Goal: Task Accomplishment & Management: Manage account settings

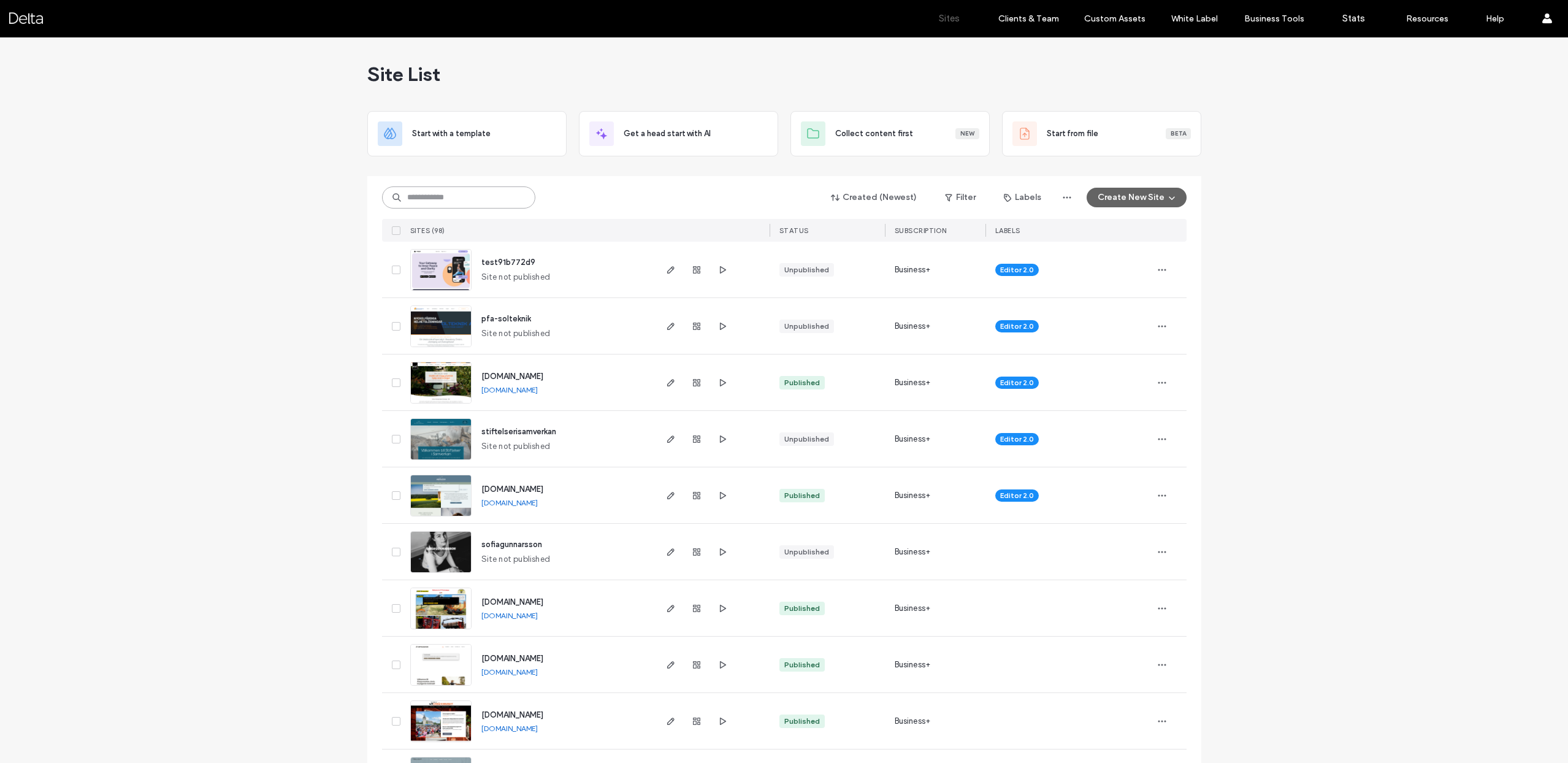
click at [462, 204] on input at bounding box center [459, 198] width 153 height 22
type input "**********"
click at [468, 196] on input at bounding box center [459, 198] width 153 height 22
type input "**********"
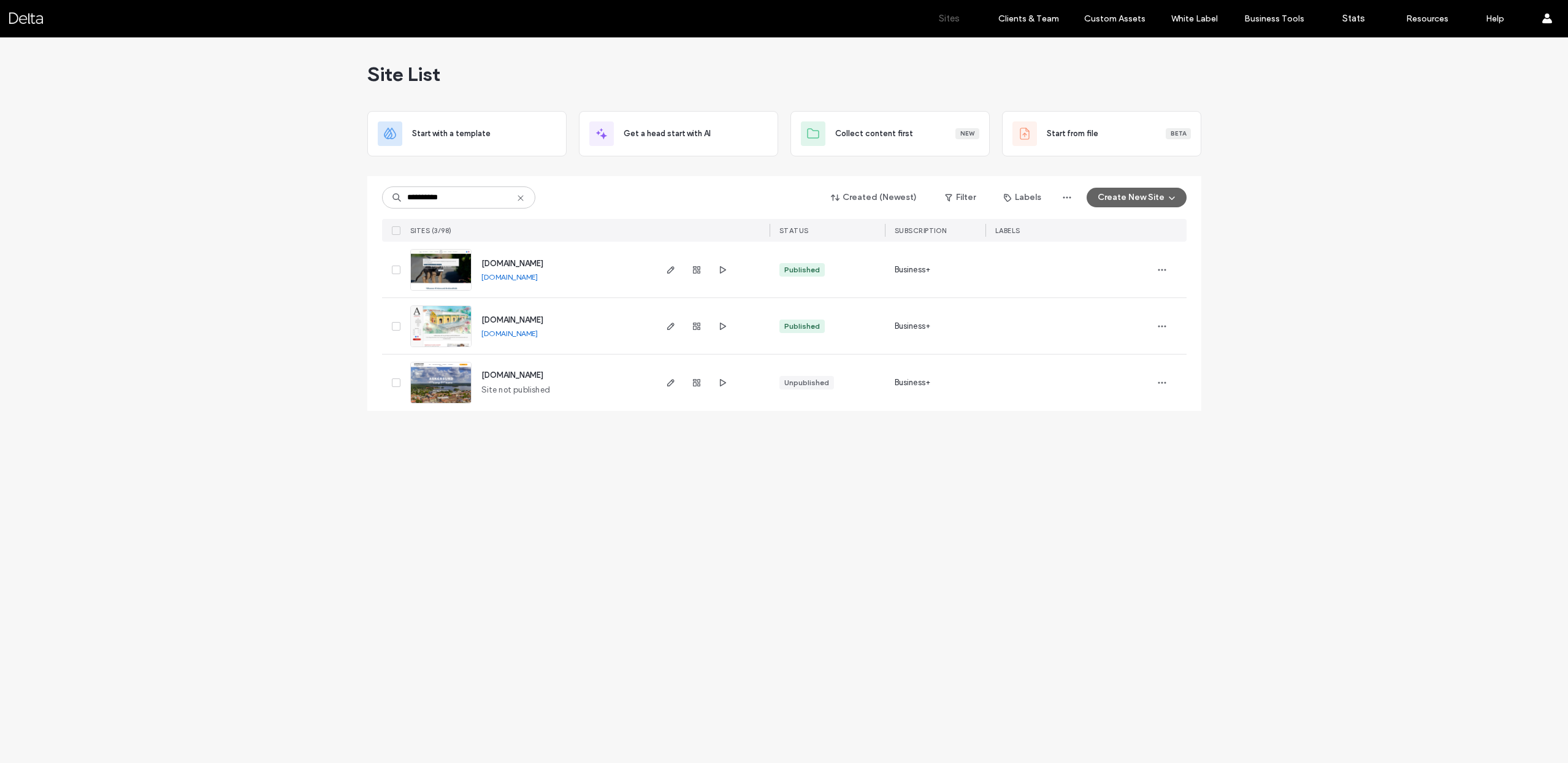
click at [517, 318] on span "[DOMAIN_NAME]" at bounding box center [512, 320] width 62 height 9
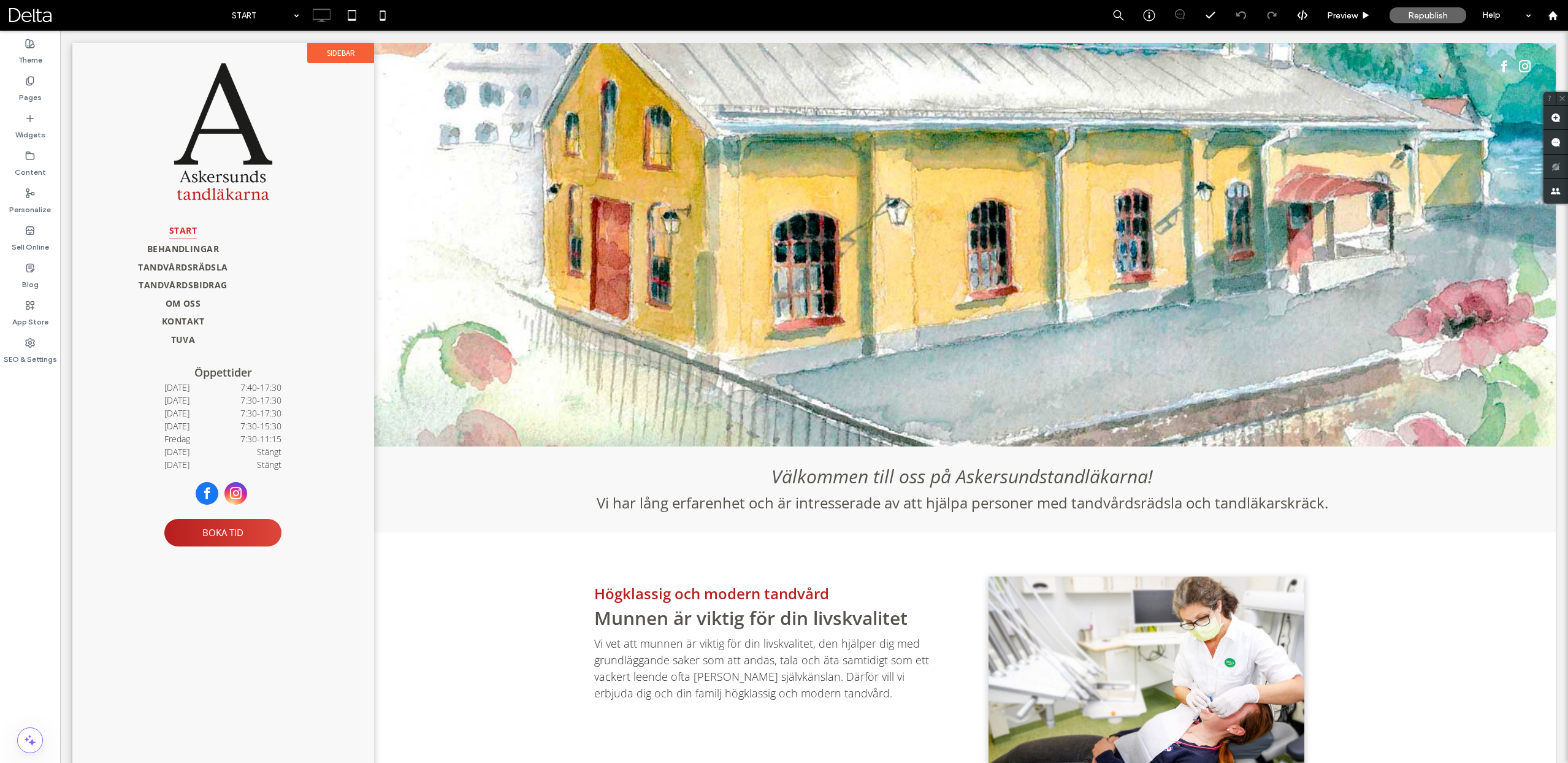
click at [335, 53] on label "Sidebar" at bounding box center [340, 53] width 67 height 20
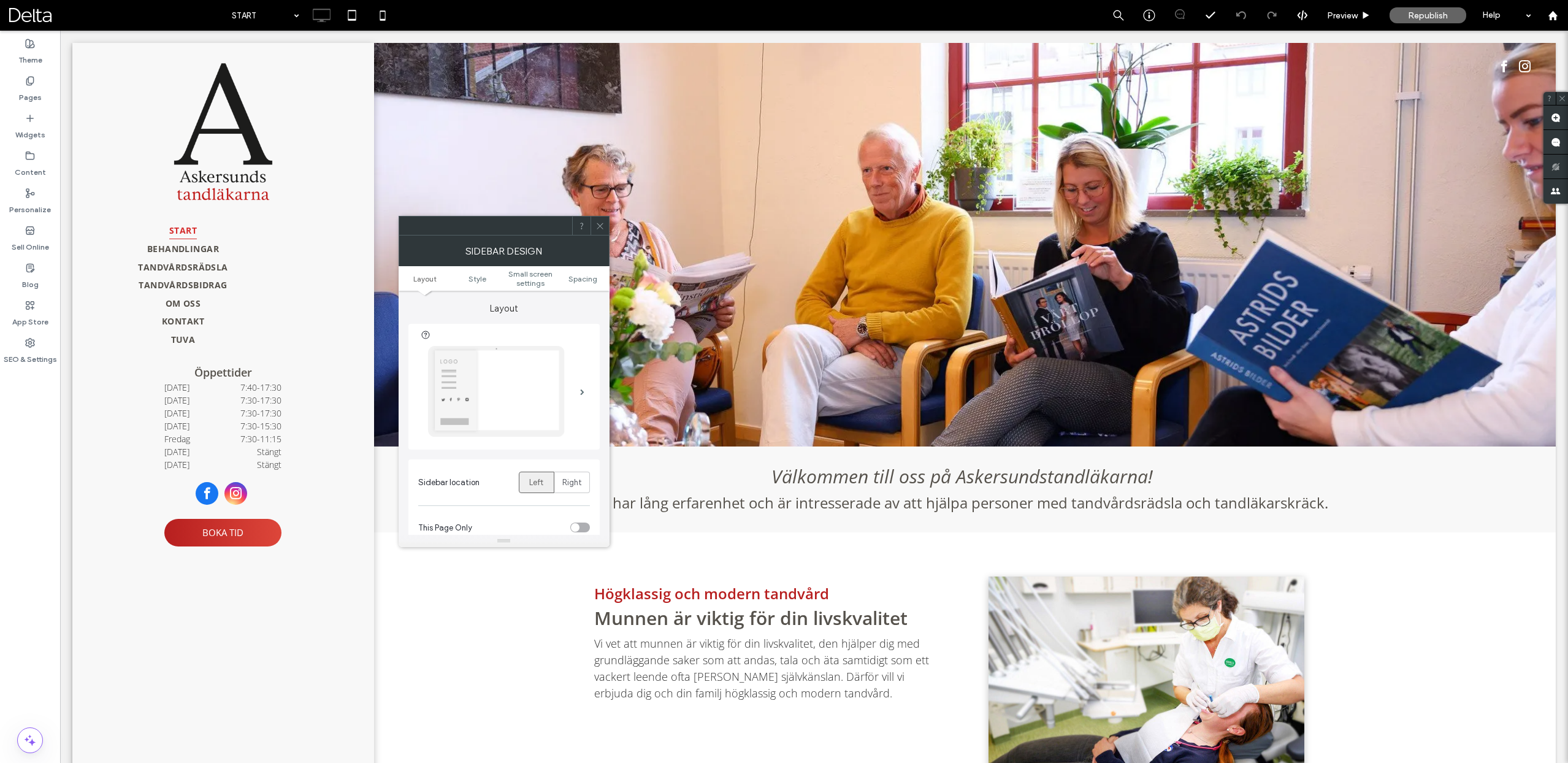
click at [128, 52] on div "START BEHANDLINGAR TANDVÅRDSRÄDSLA TANDVÅRDSBIDRAG OM OSS KONTAKT TUVA Öppettid…" at bounding box center [223, 299] width 302 height 513
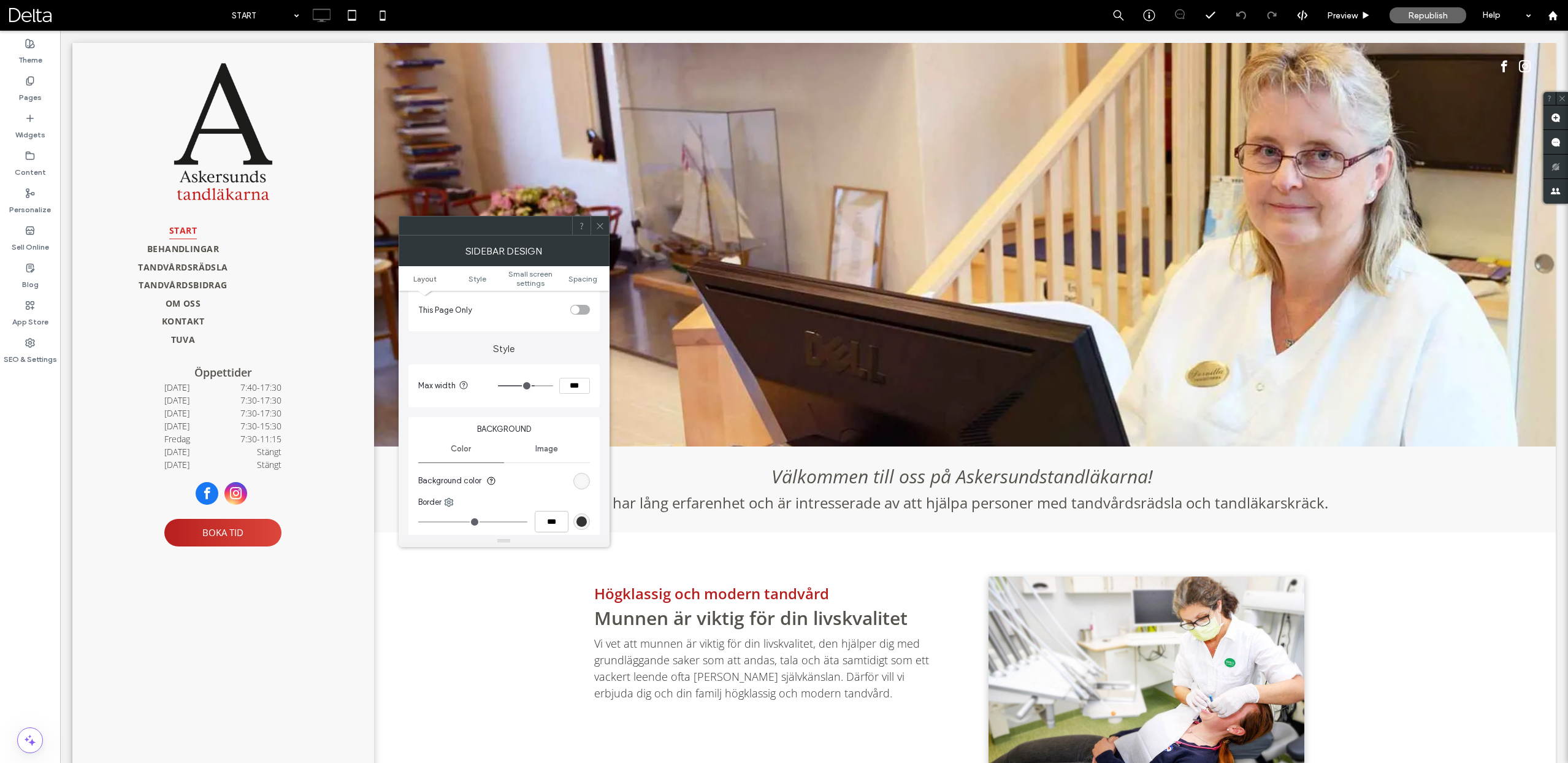
scroll to position [217, 0]
drag, startPoint x: 635, startPoint y: 417, endPoint x: 629, endPoint y: 391, distance: 26.7
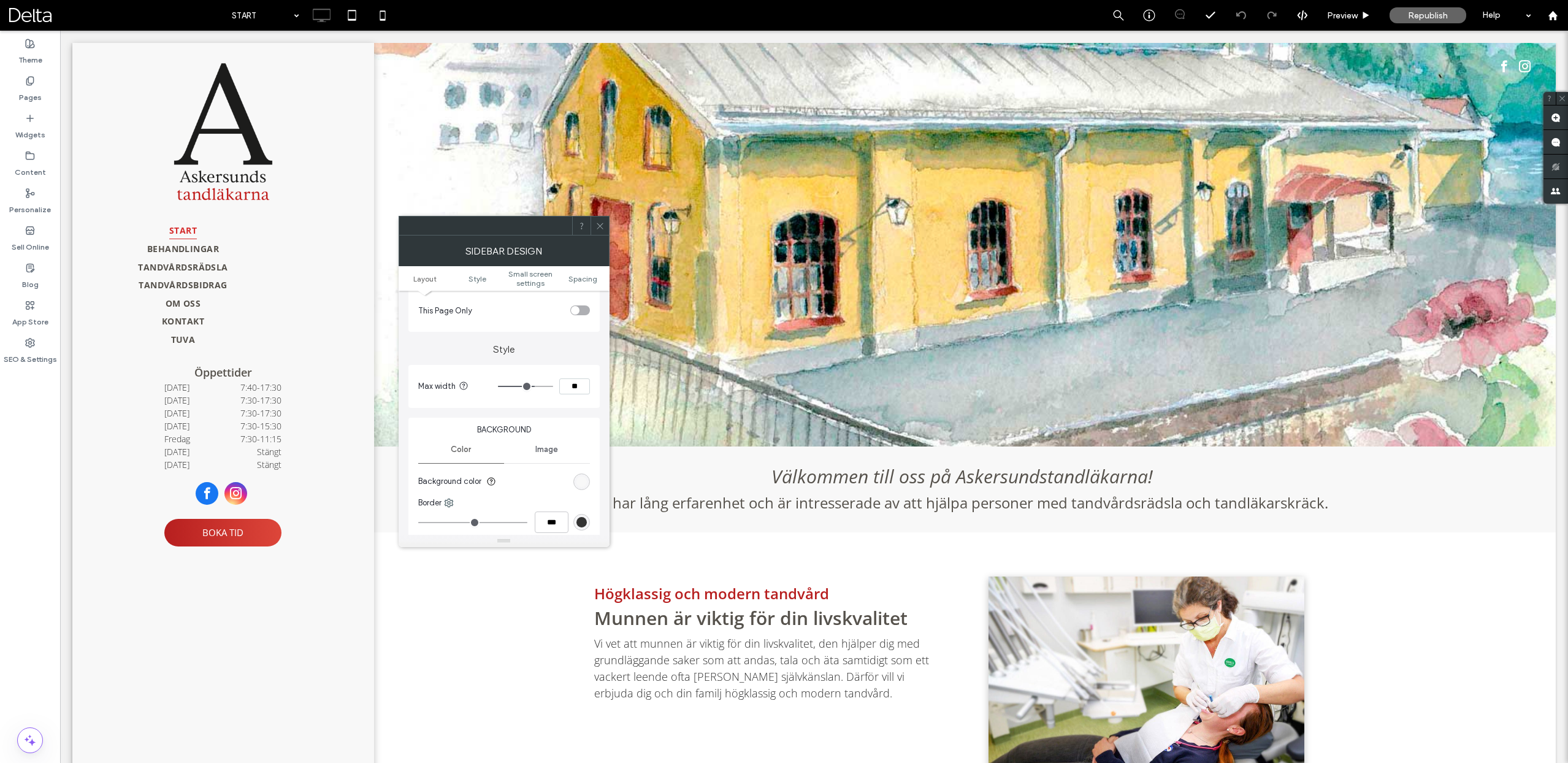
type input "***"
type input "**"
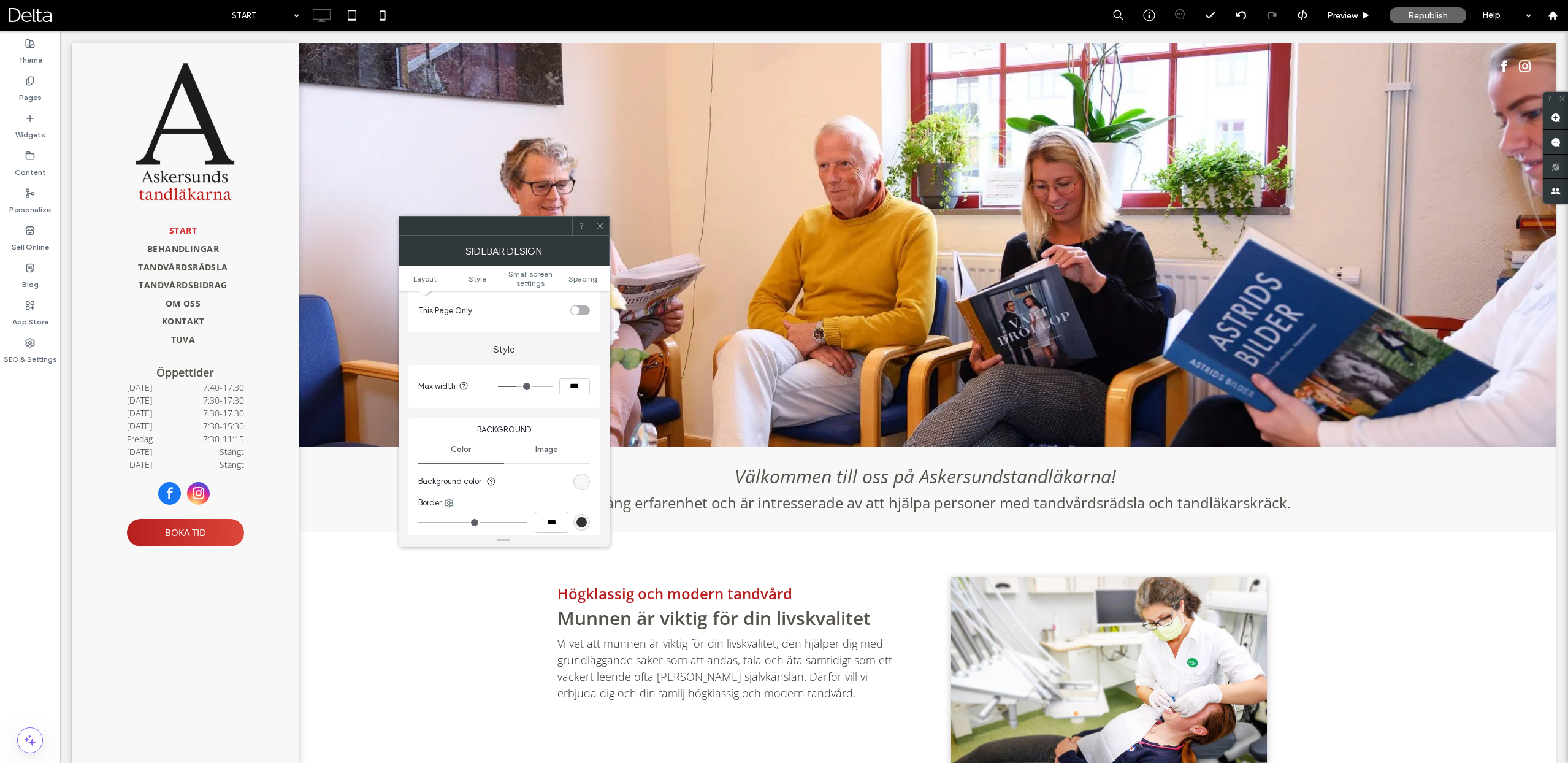
click at [601, 221] on icon at bounding box center [600, 226] width 9 height 9
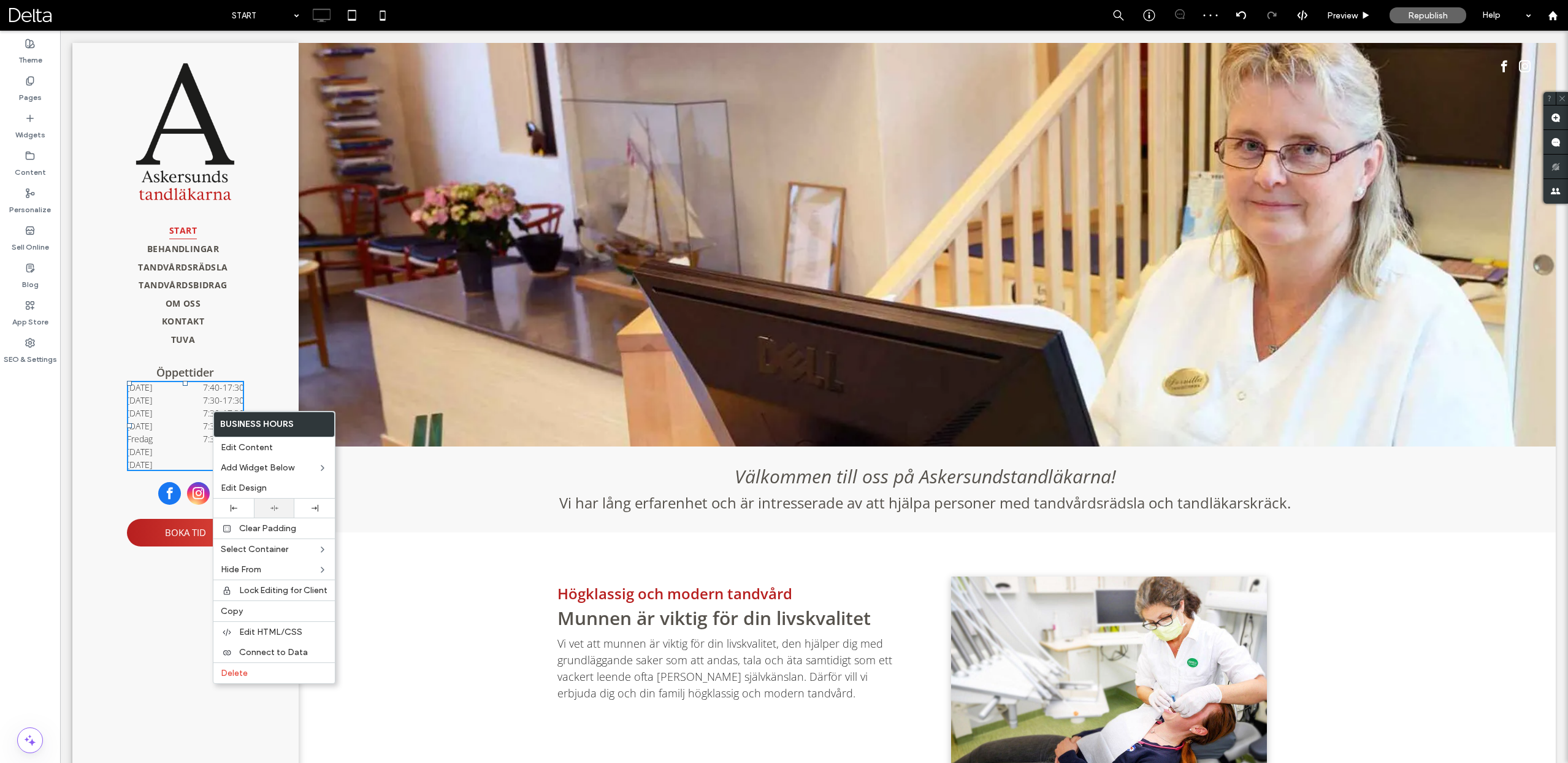
click at [265, 503] on div at bounding box center [274, 507] width 40 height 19
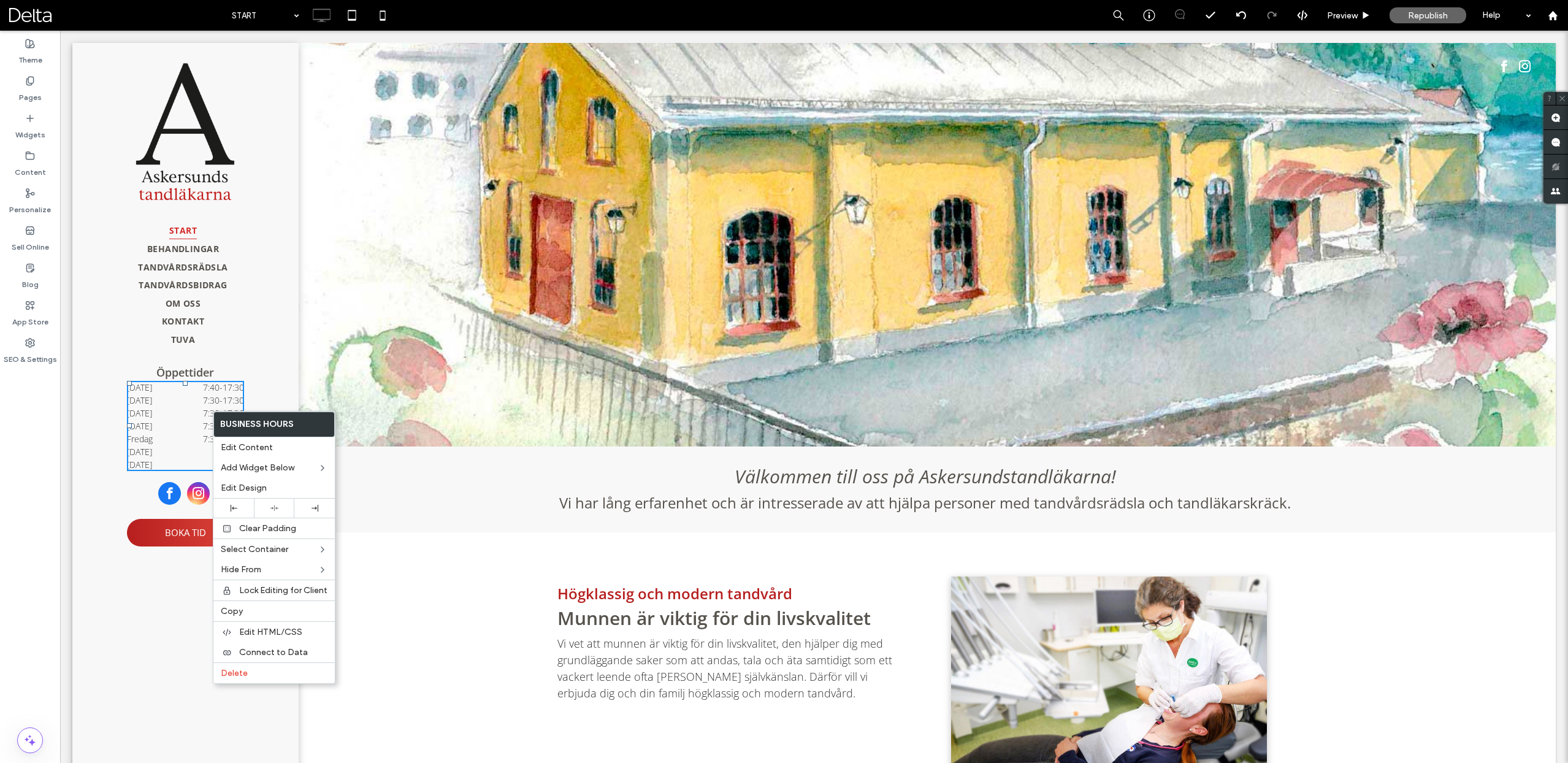
click at [132, 661] on div "START BEHANDLINGAR TANDVÅRDSRÄDSLA TANDVÅRDSBIDRAG OM OSS KONTAKT TUVA Öppettid…" at bounding box center [185, 409] width 226 height 732
click at [406, 401] on div at bounding box center [925, 245] width 1261 height 404
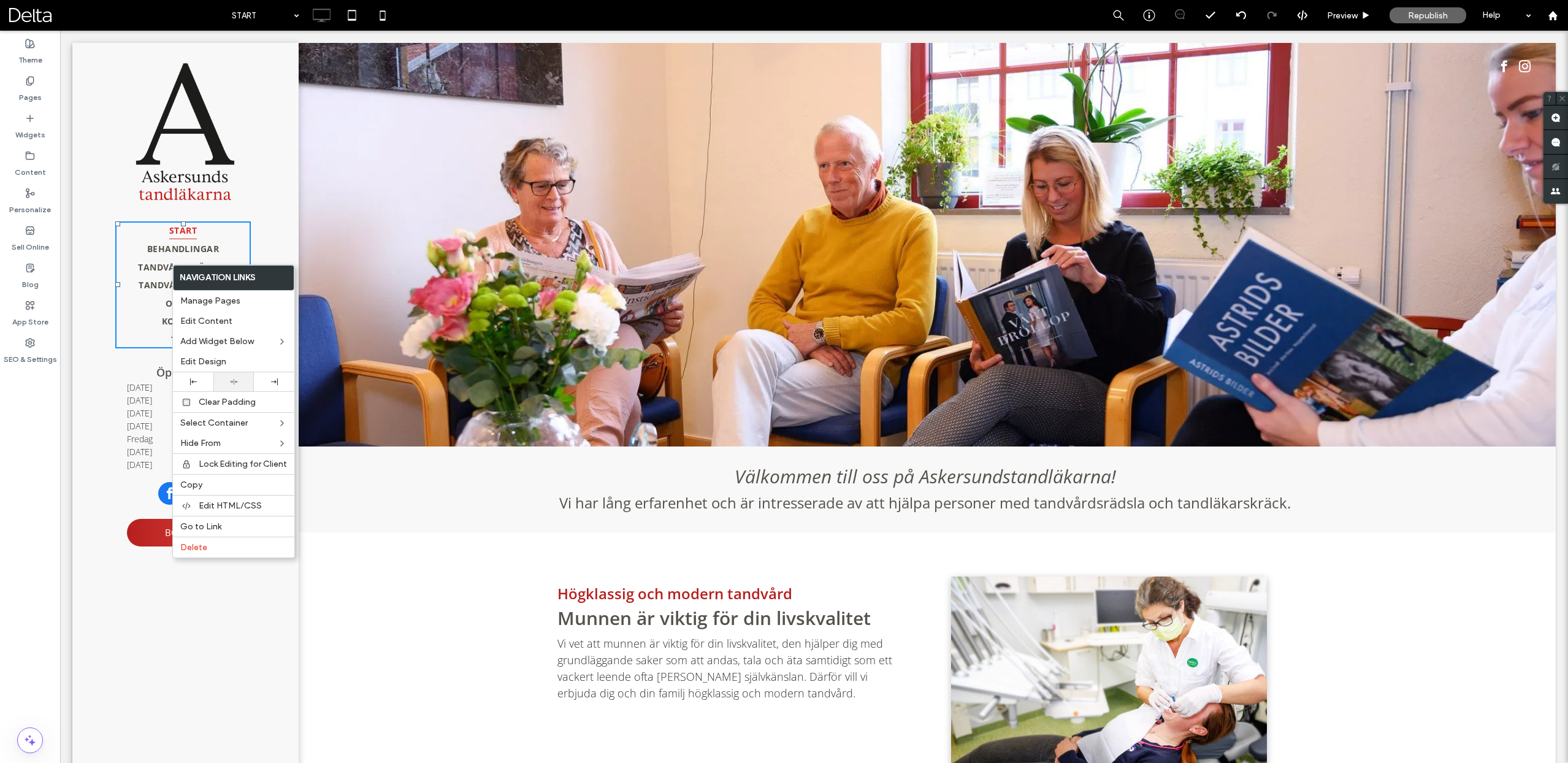
click at [230, 383] on icon at bounding box center [234, 382] width 8 height 8
click at [179, 172] on img at bounding box center [185, 132] width 104 height 142
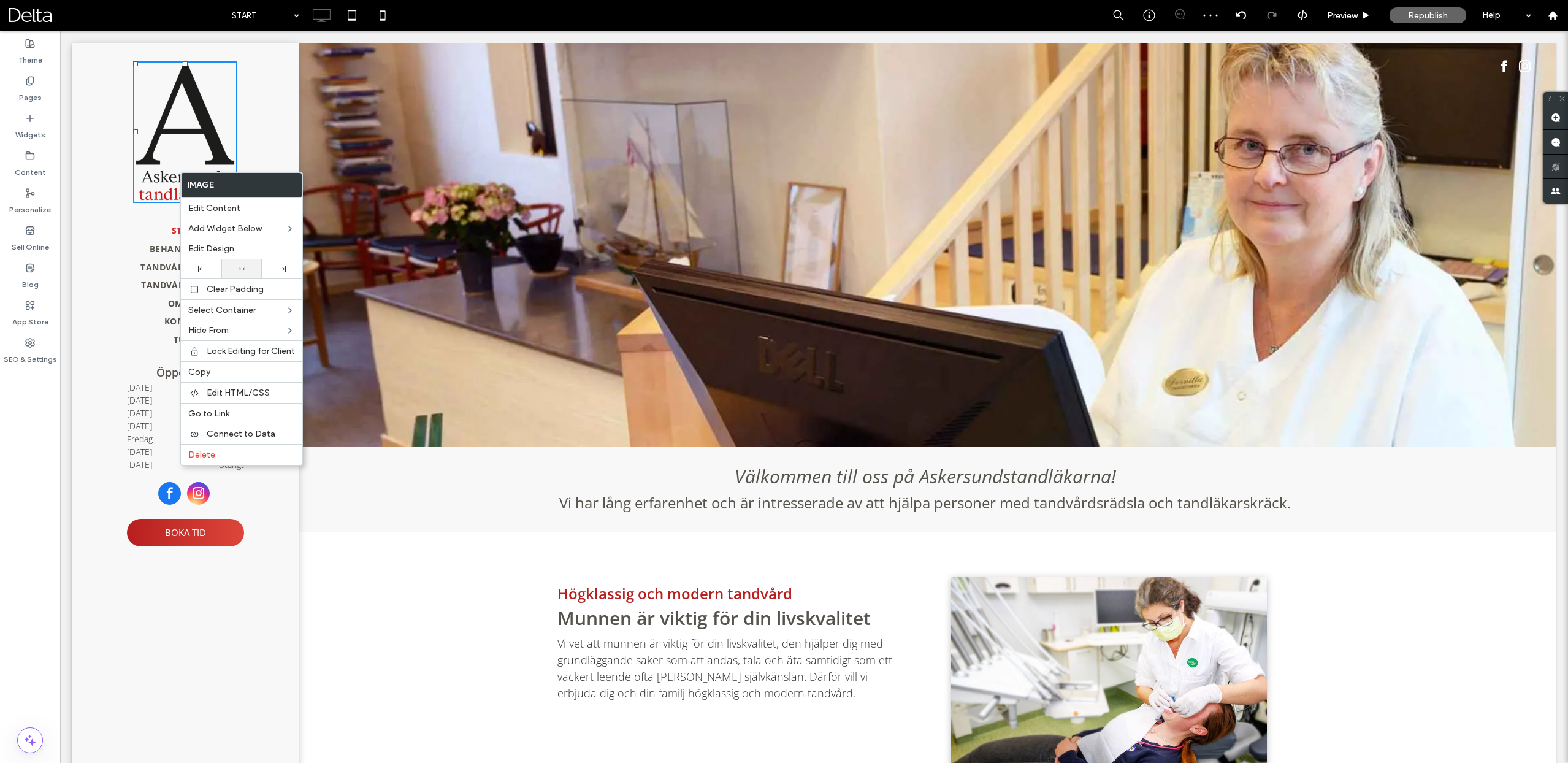
click at [231, 263] on div at bounding box center [241, 269] width 40 height 19
drag, startPoint x: 207, startPoint y: 603, endPoint x: 197, endPoint y: 606, distance: 10.4
click at [207, 604] on div "START BEHANDLINGAR TANDVÅRDSRÄDSLA TANDVÅRDSBIDRAG OM OSS KONTAKT TUVA Öppettid…" at bounding box center [185, 409] width 226 height 732
click at [444, 263] on div at bounding box center [925, 245] width 1261 height 404
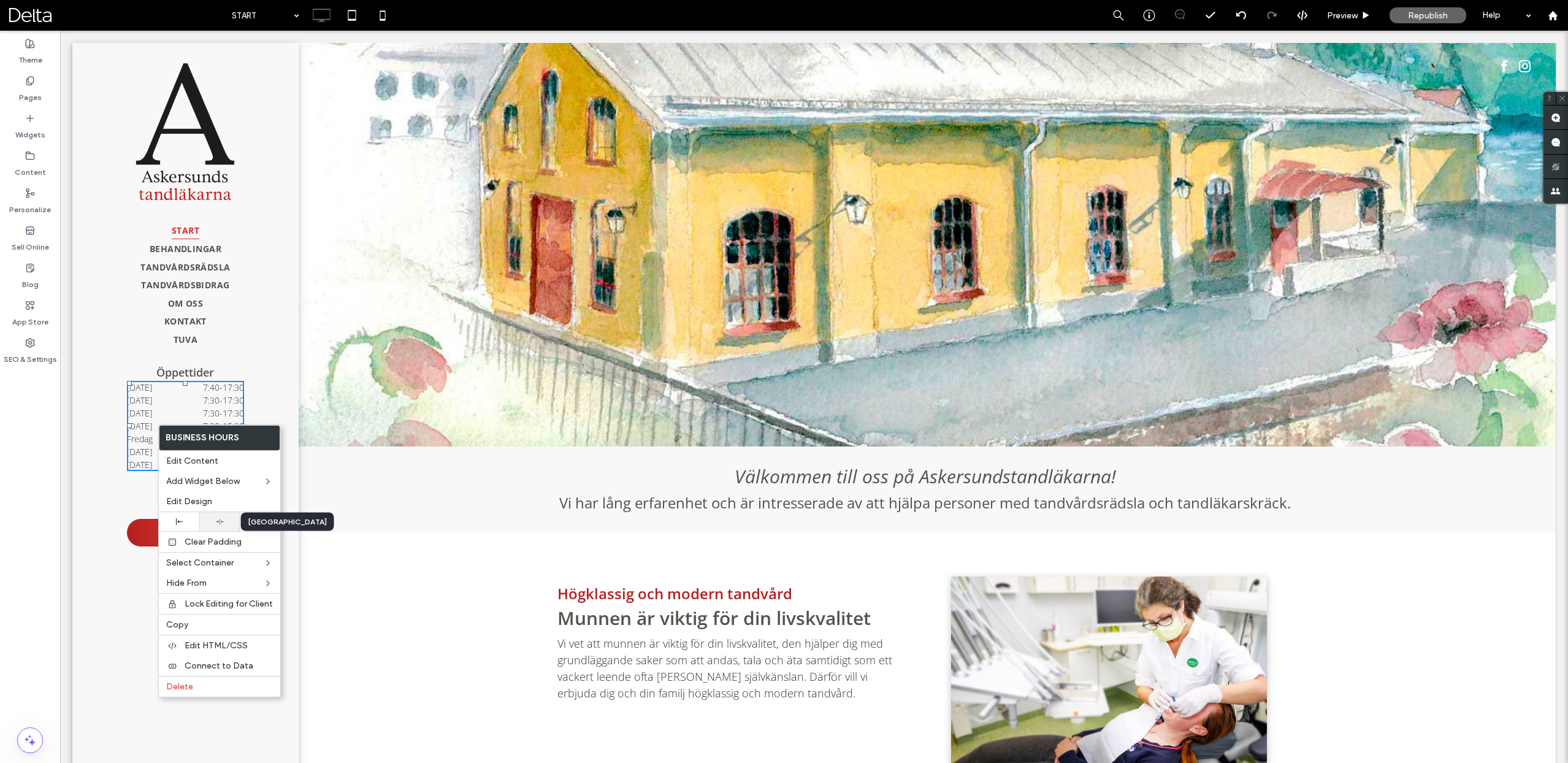
click at [216, 518] on icon at bounding box center [220, 522] width 8 height 8
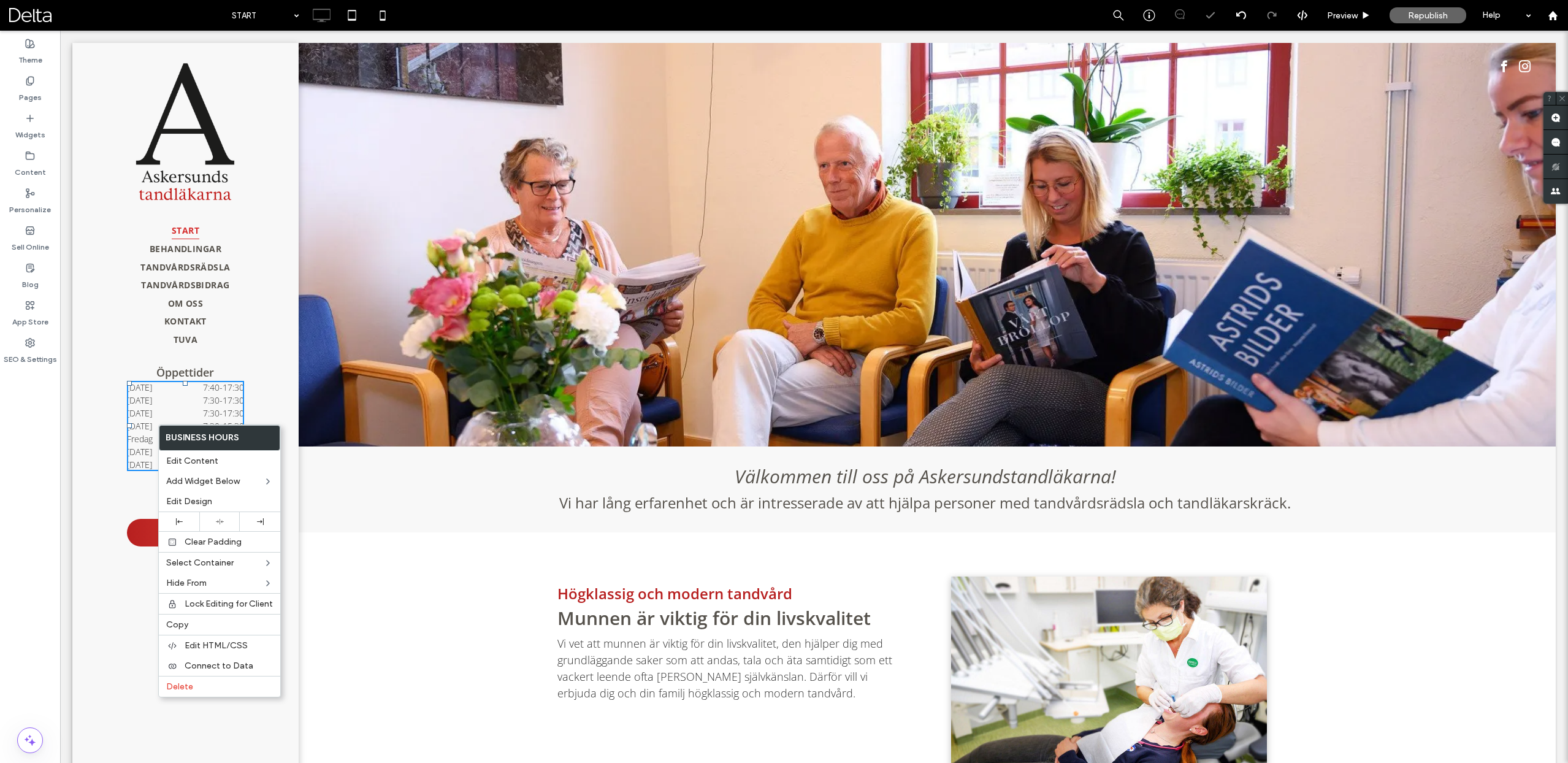
click at [190, 366] on span "Öppettider" at bounding box center [185, 372] width 57 height 15
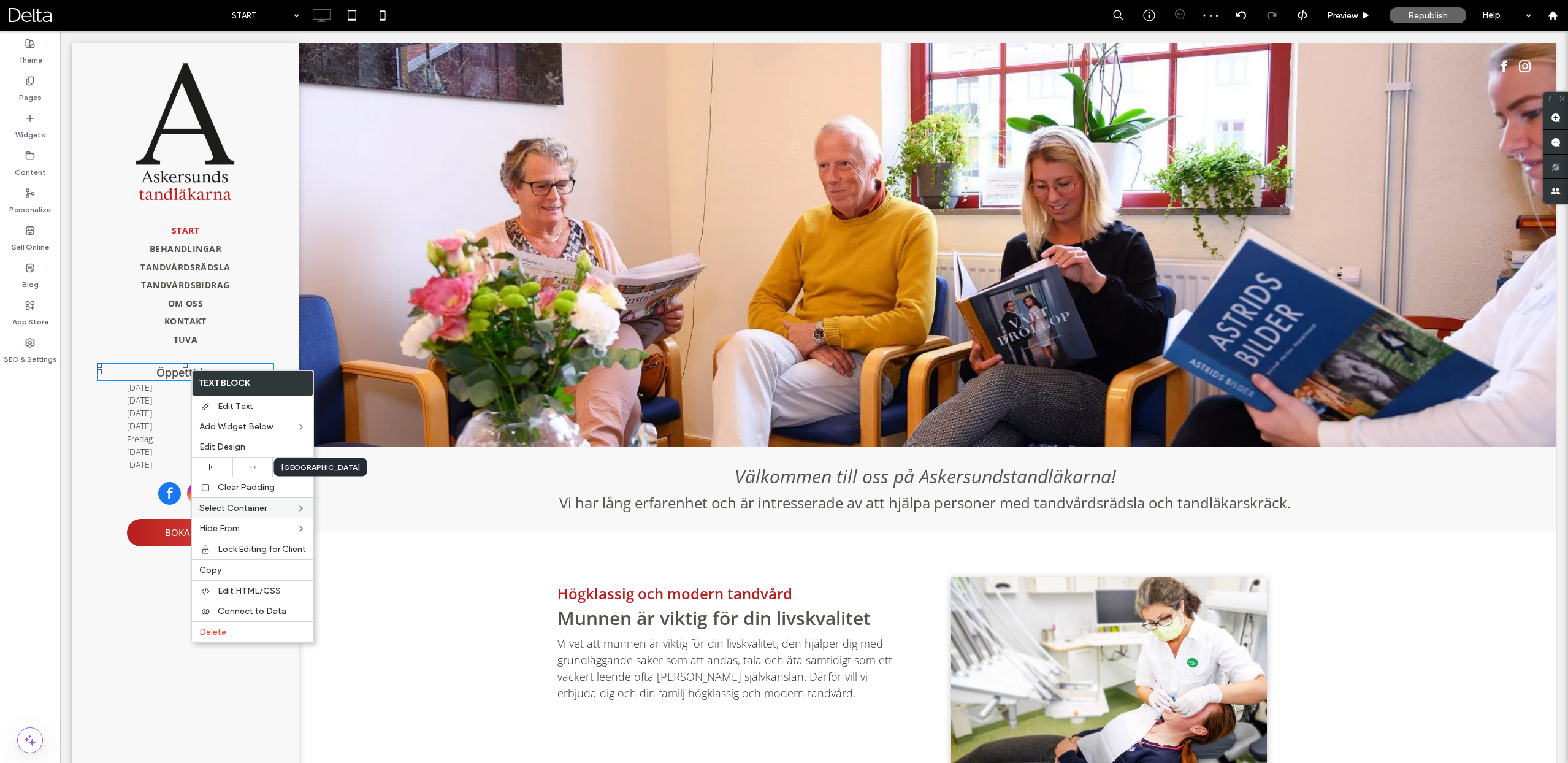
drag, startPoint x: 247, startPoint y: 466, endPoint x: 308, endPoint y: 501, distance: 70.3
click at [247, 466] on div at bounding box center [252, 467] width 28 height 8
click at [435, 560] on div "Högklassig och modern tandvård Munnen är viktig för din livskvalitet Vi vet att…" at bounding box center [925, 681] width 1261 height 299
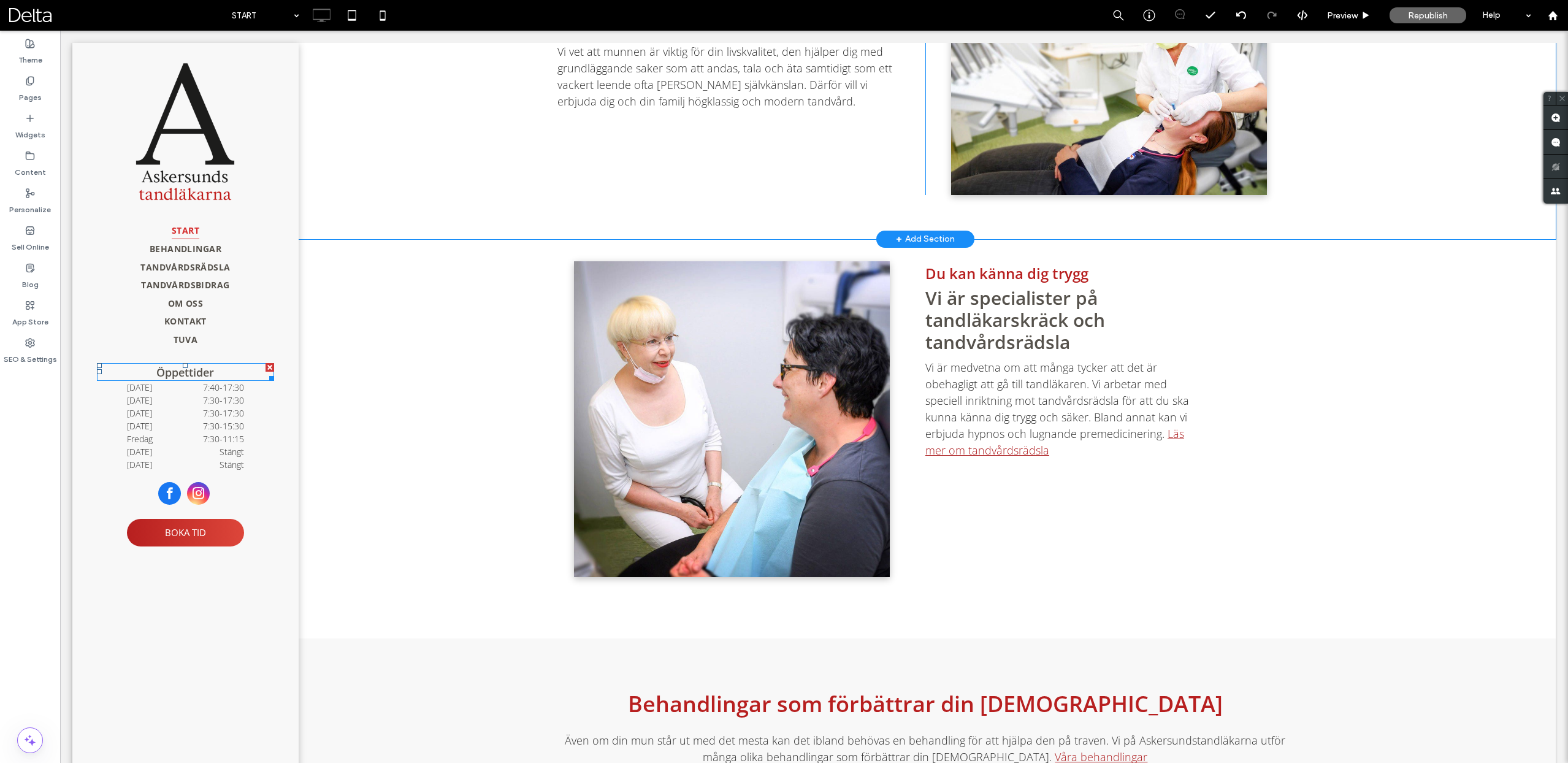
scroll to position [485, 0]
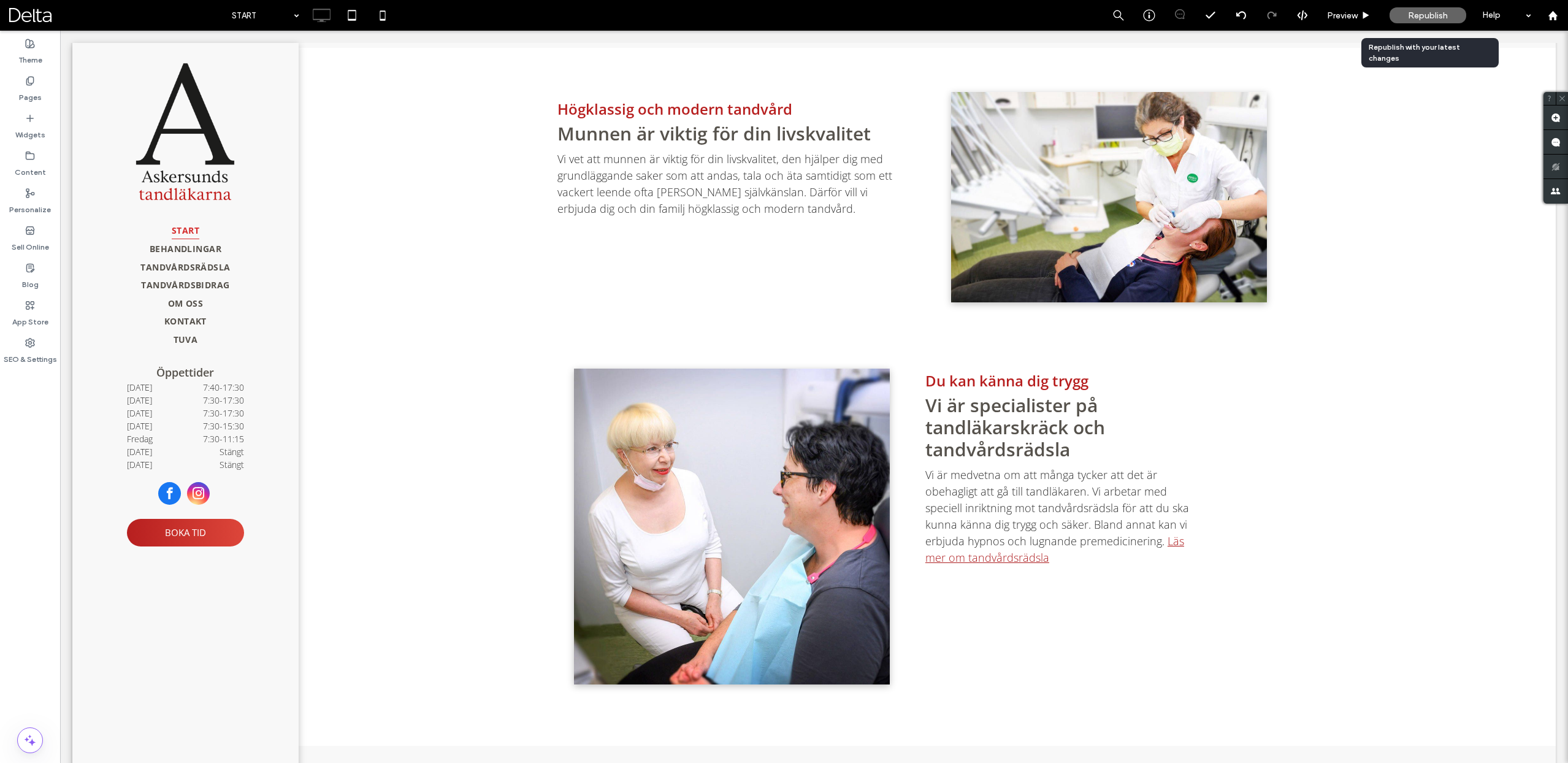
click at [1419, 20] on span "Republish" at bounding box center [1428, 16] width 40 height 10
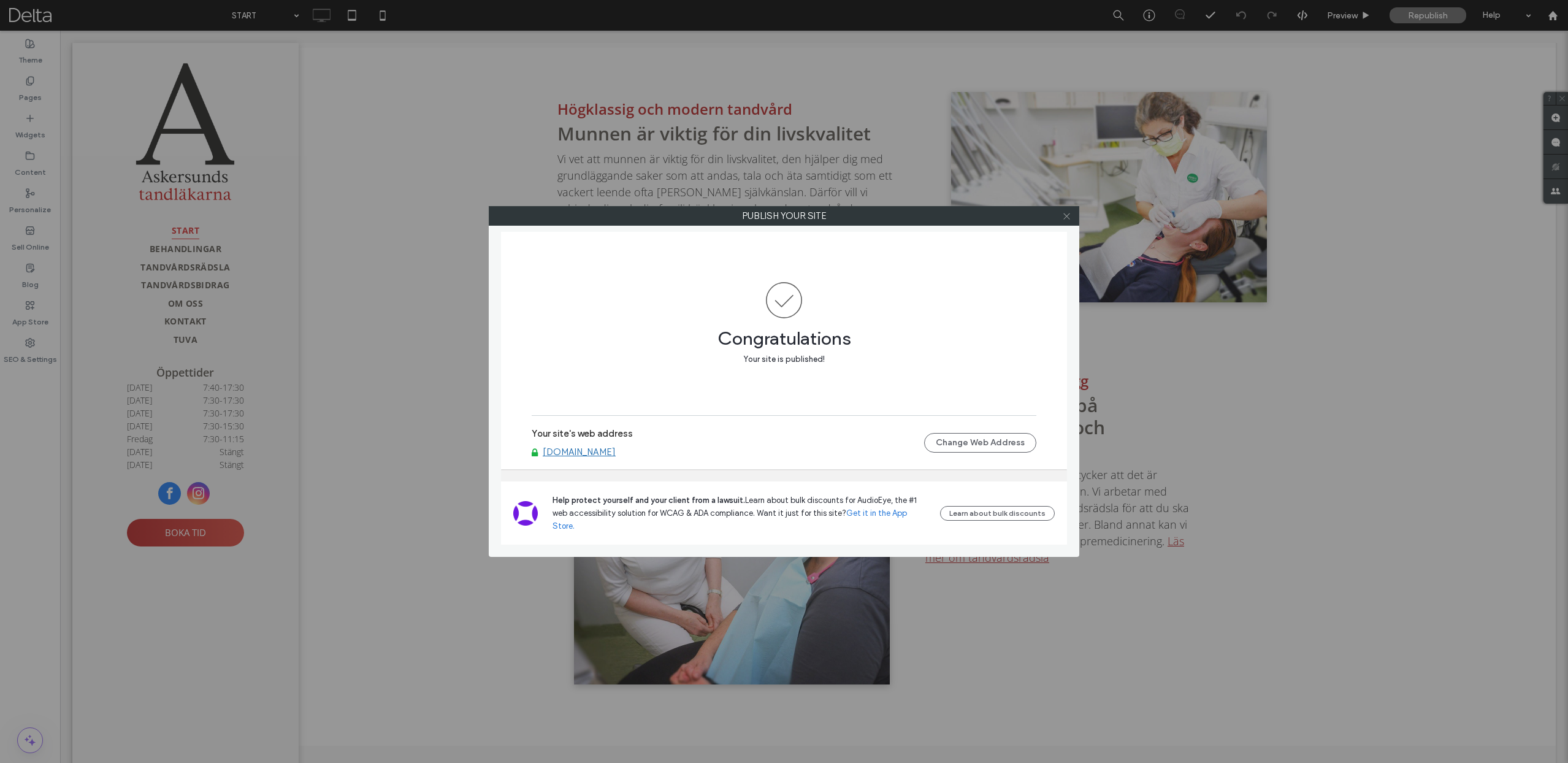
click at [1068, 214] on use at bounding box center [1066, 215] width 6 height 6
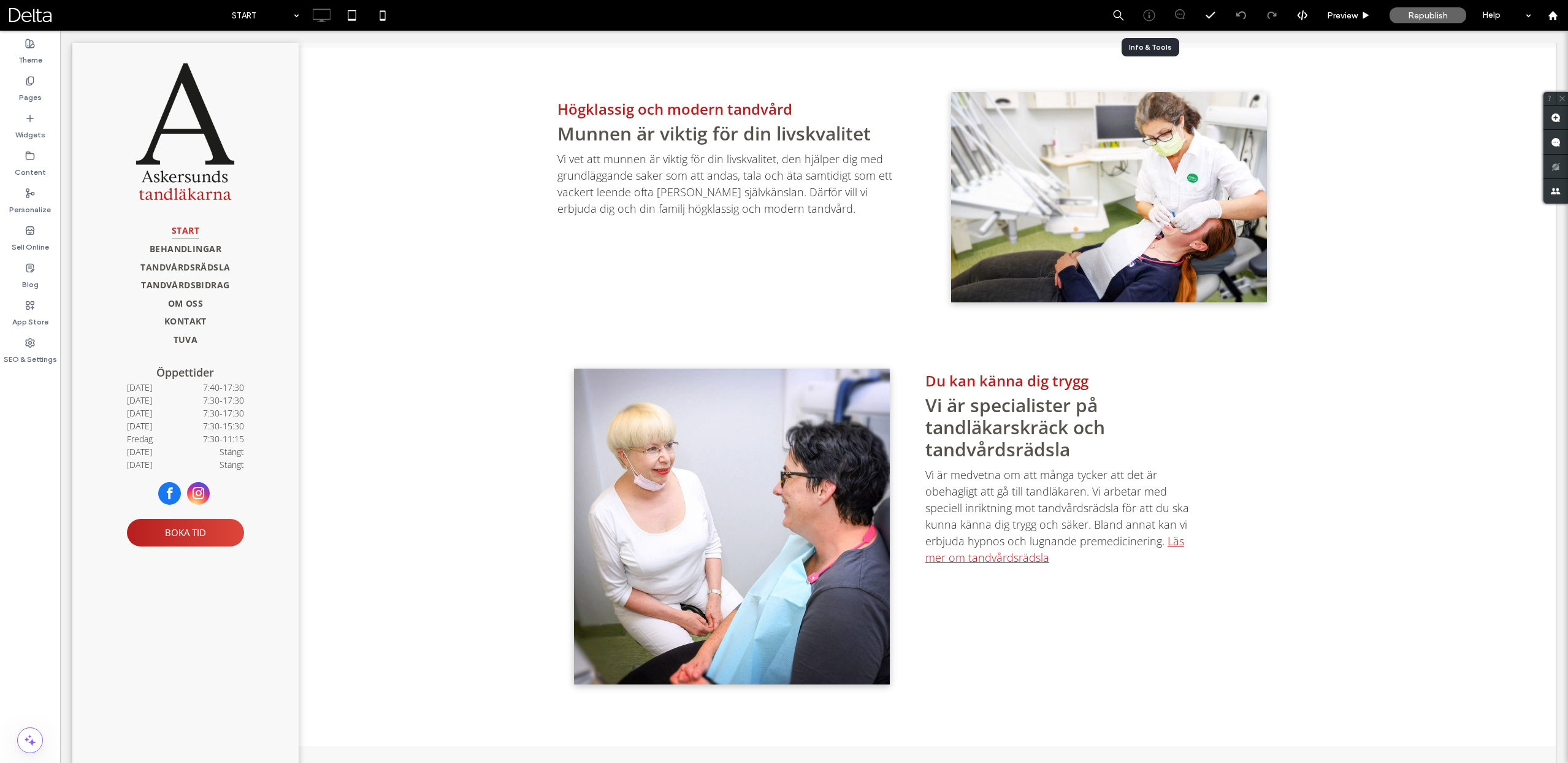
click at [1153, 8] on div at bounding box center [1149, 15] width 31 height 31
click at [1150, 15] on icon at bounding box center [1149, 15] width 12 height 12
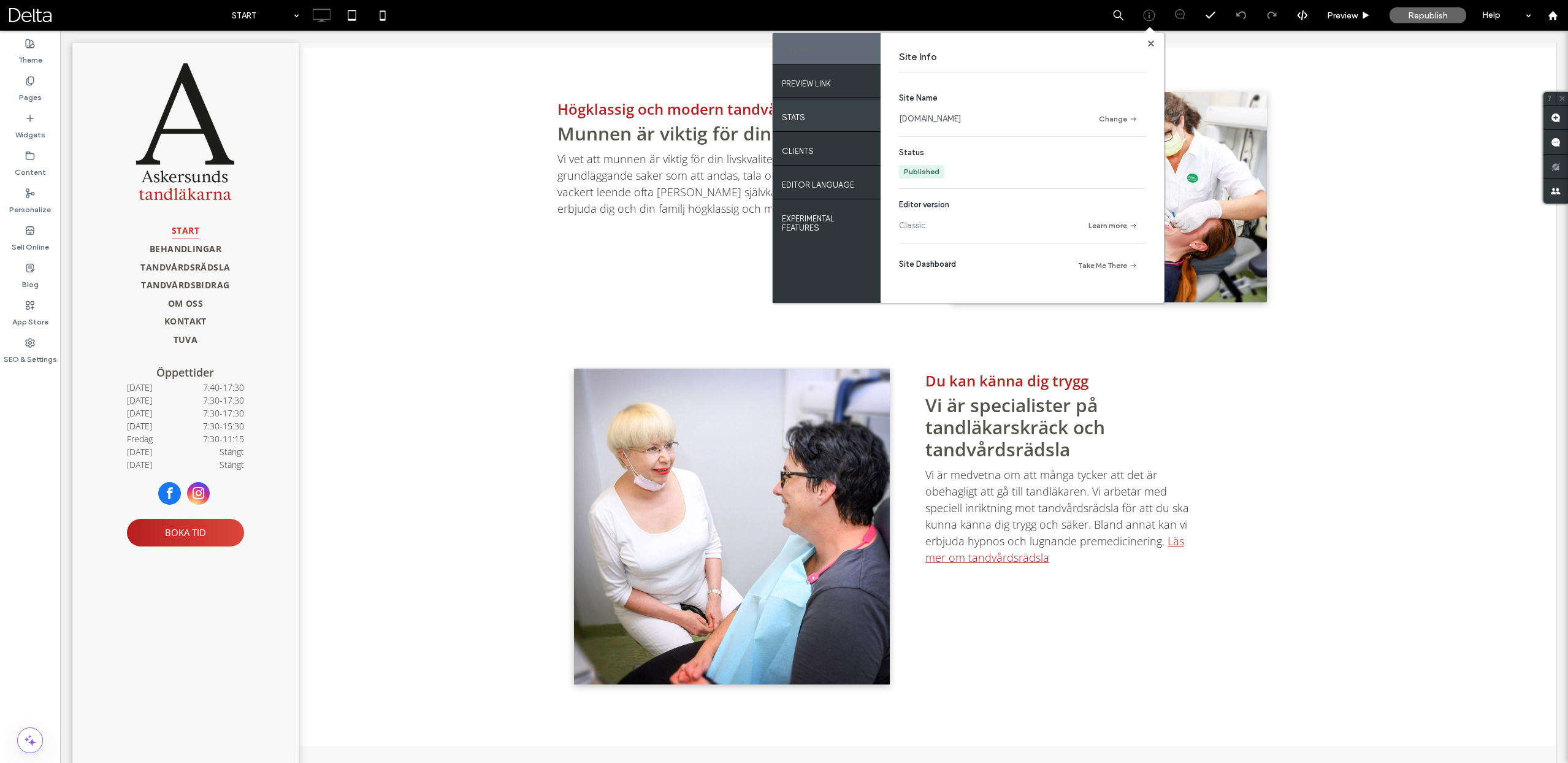
click at [802, 116] on label "STATS" at bounding box center [794, 115] width 23 height 16
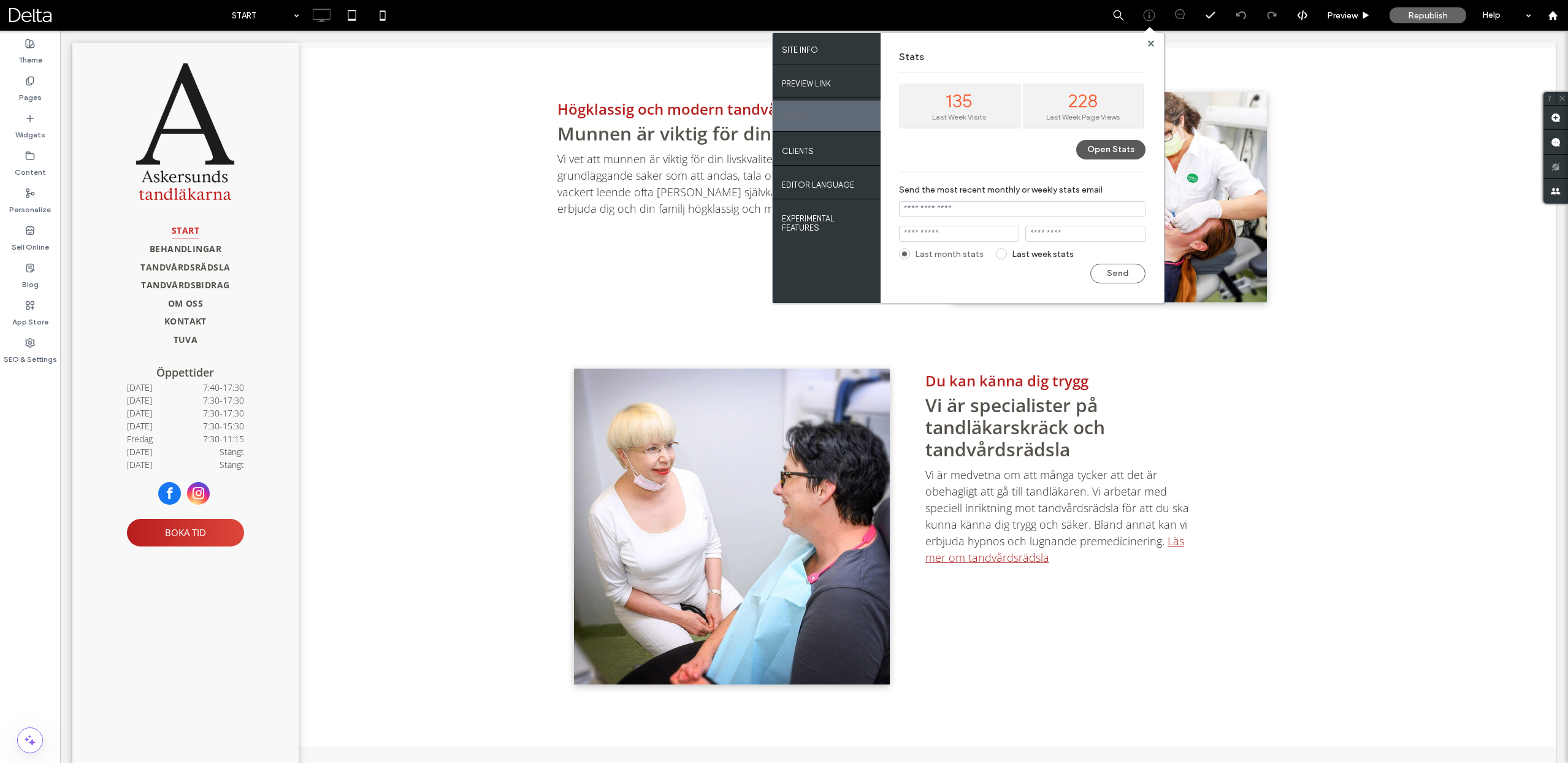
click at [1093, 149] on button "Open Stats" at bounding box center [1111, 149] width 69 height 20
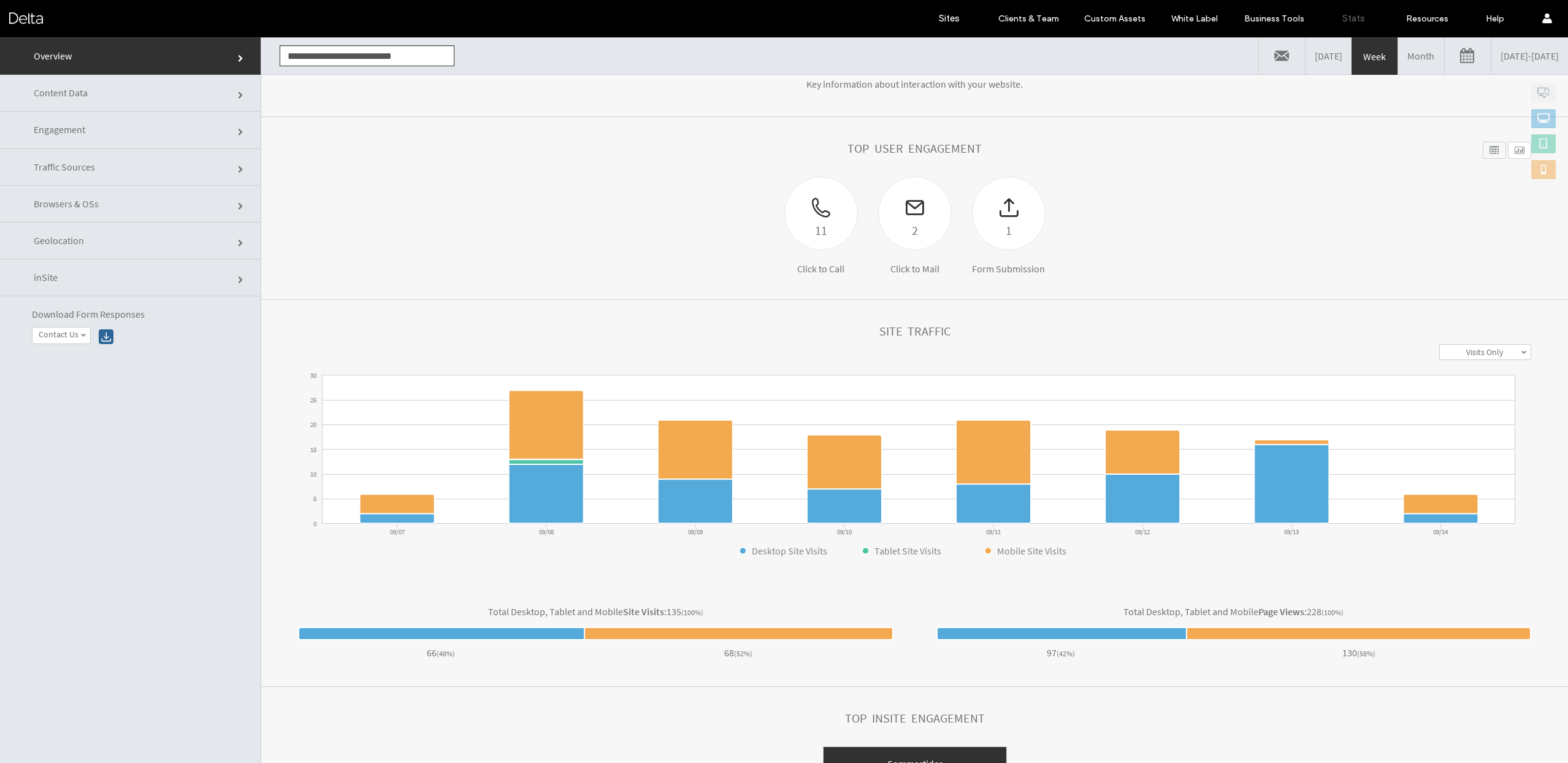
scroll to position [167, 0]
